Goal: Check status: Check status

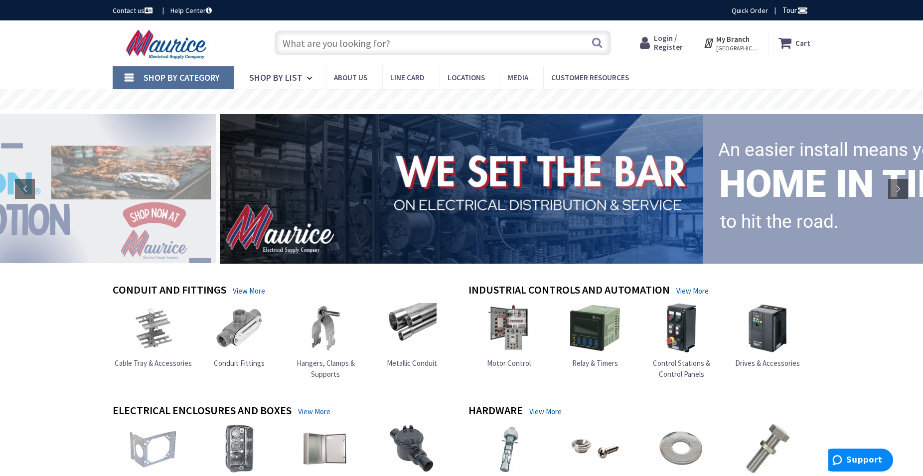
click at [673, 40] on span "Login / Register" at bounding box center [668, 42] width 29 height 18
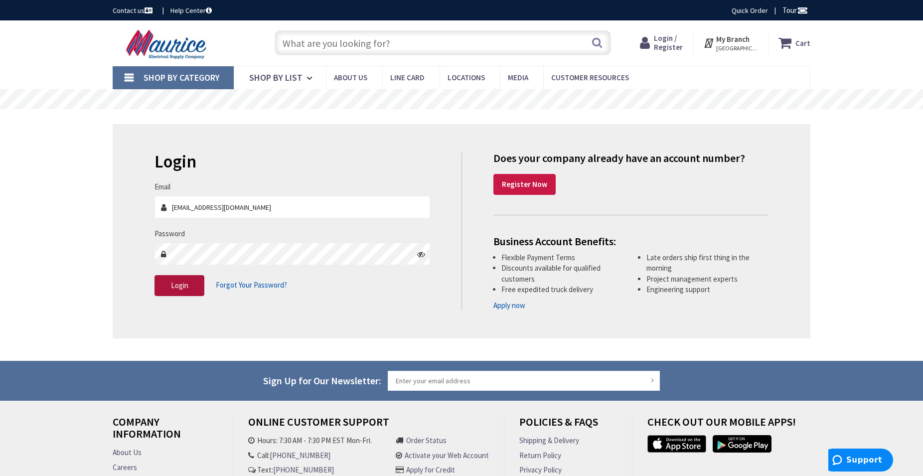
click at [178, 284] on span "Login" at bounding box center [179, 285] width 17 height 9
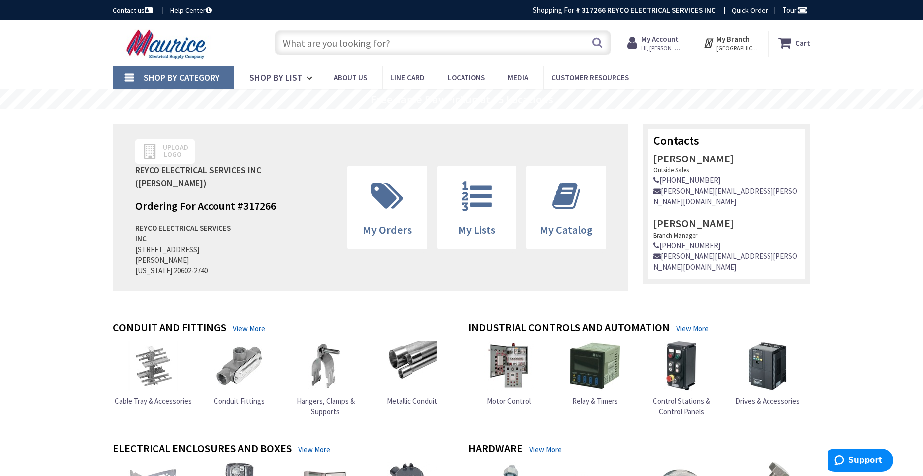
click at [668, 40] on strong "My Account" at bounding box center [660, 38] width 37 height 9
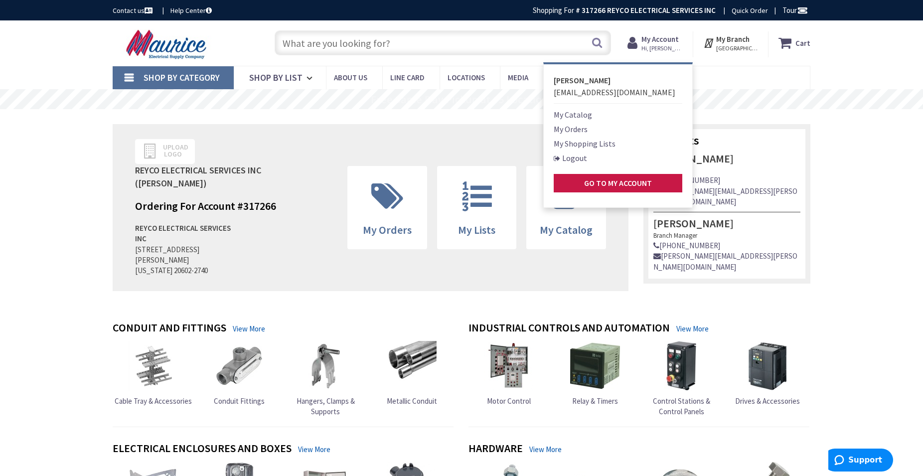
click at [582, 132] on link "My Orders" at bounding box center [571, 129] width 34 height 12
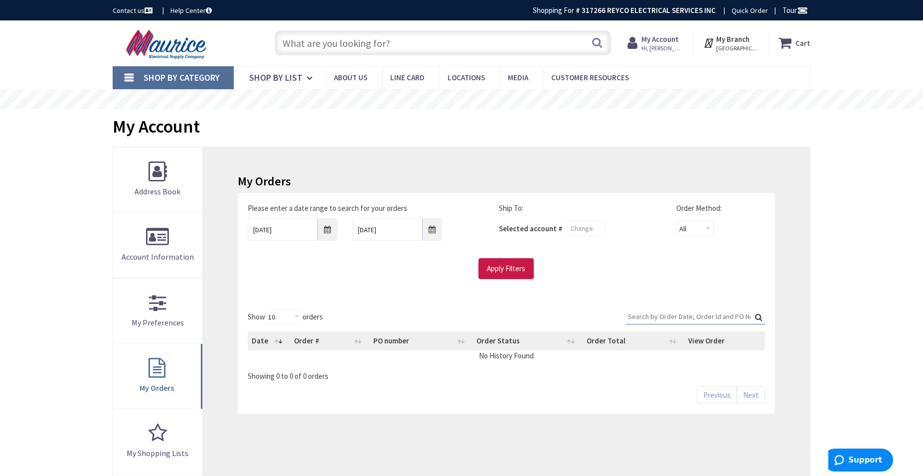
click at [658, 311] on input "Search:" at bounding box center [696, 316] width 140 height 15
paste input "S128466005"
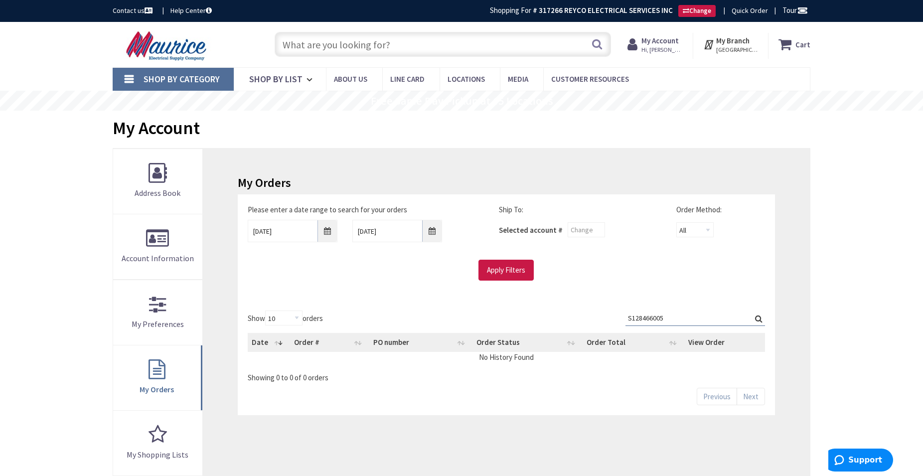
type input "S128466005"
click at [760, 323] on label "Search: S128466005" at bounding box center [696, 318] width 140 height 15
click at [760, 323] on input "S128466005" at bounding box center [696, 318] width 140 height 15
click at [760, 319] on label "Search: S128466005" at bounding box center [696, 318] width 140 height 15
click at [760, 319] on input "S128466005" at bounding box center [696, 318] width 140 height 15
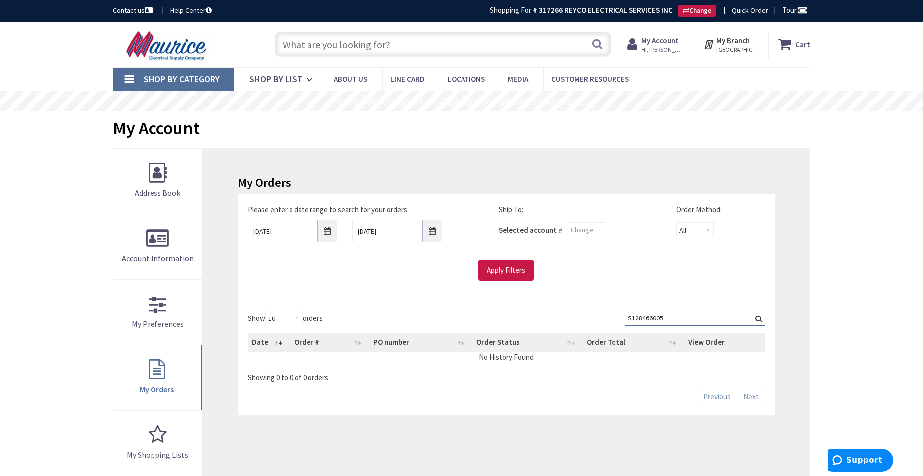
drag, startPoint x: 709, startPoint y: 319, endPoint x: 746, endPoint y: 318, distance: 36.4
click at [710, 319] on input "S128466005" at bounding box center [696, 318] width 140 height 15
click at [757, 316] on label "Search: S128466005" at bounding box center [696, 318] width 140 height 15
click at [757, 316] on input "S128466005" at bounding box center [696, 318] width 140 height 15
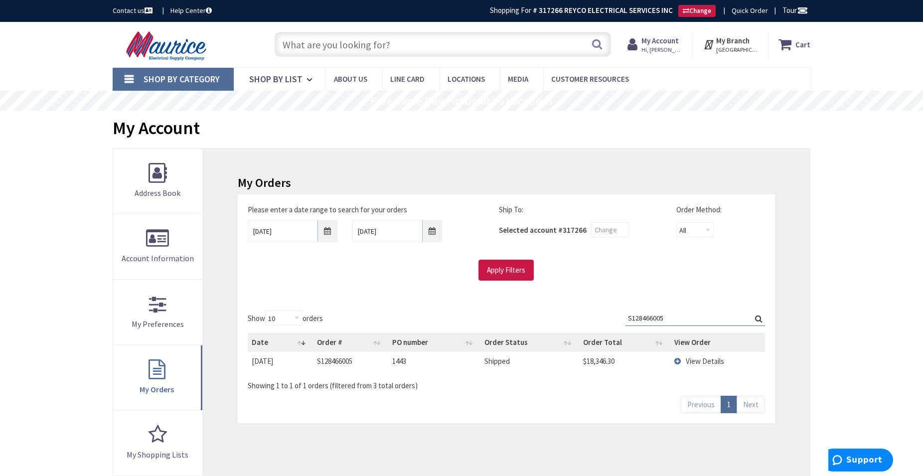
click at [275, 362] on td "8/29/2025" at bounding box center [280, 361] width 65 height 18
click at [693, 362] on span "View Details" at bounding box center [705, 360] width 38 height 9
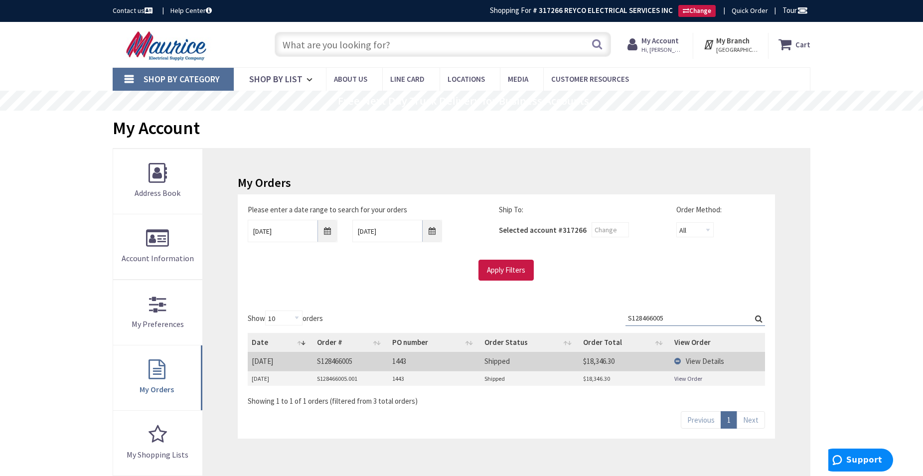
click at [690, 379] on link "View Order" at bounding box center [688, 378] width 28 height 8
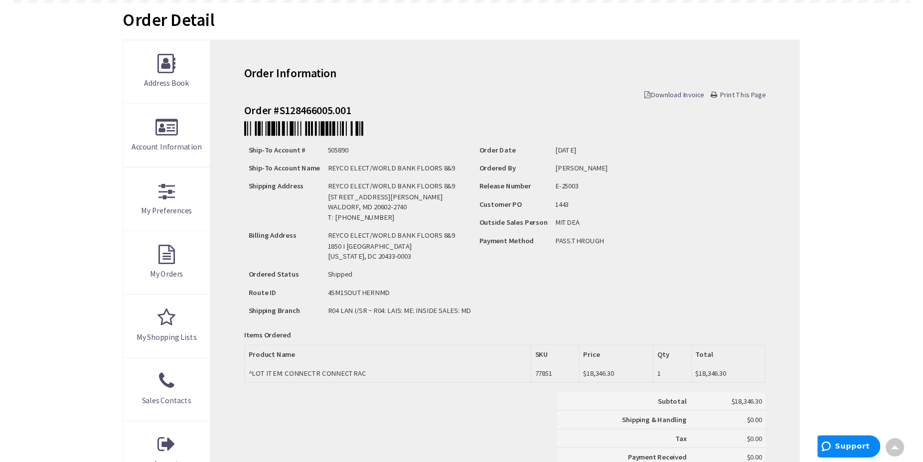
scroll to position [102, 0]
